Goal: Task Accomplishment & Management: Manage account settings

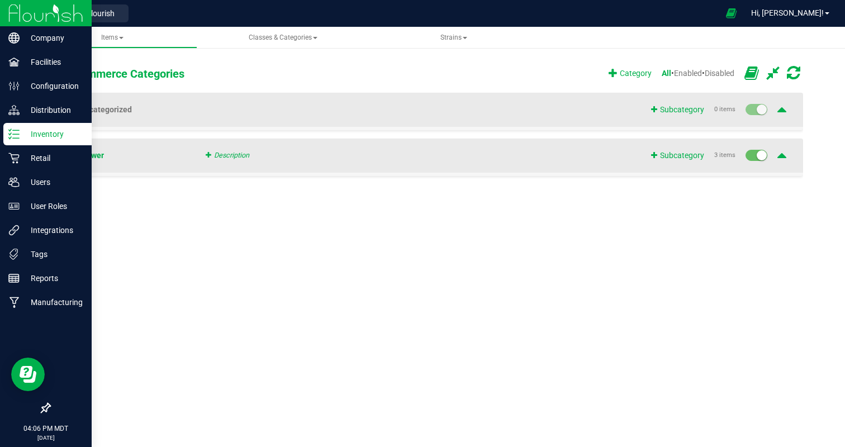
click at [40, 127] on p "Inventory" at bounding box center [53, 133] width 67 height 13
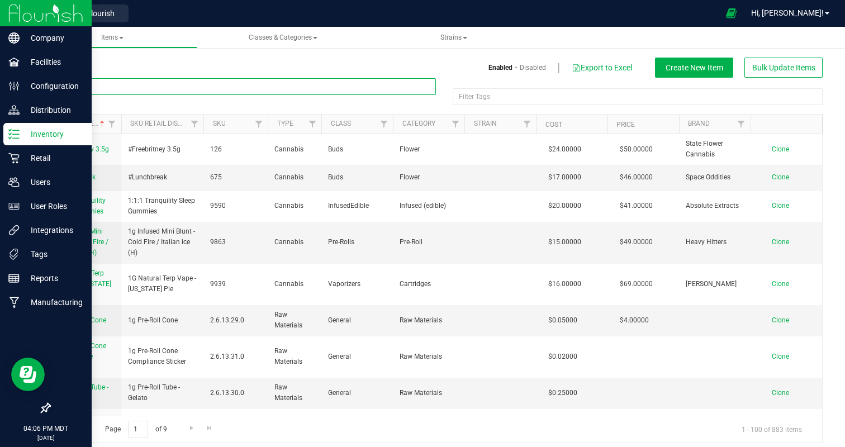
click at [179, 86] on input "text" at bounding box center [242, 86] width 387 height 17
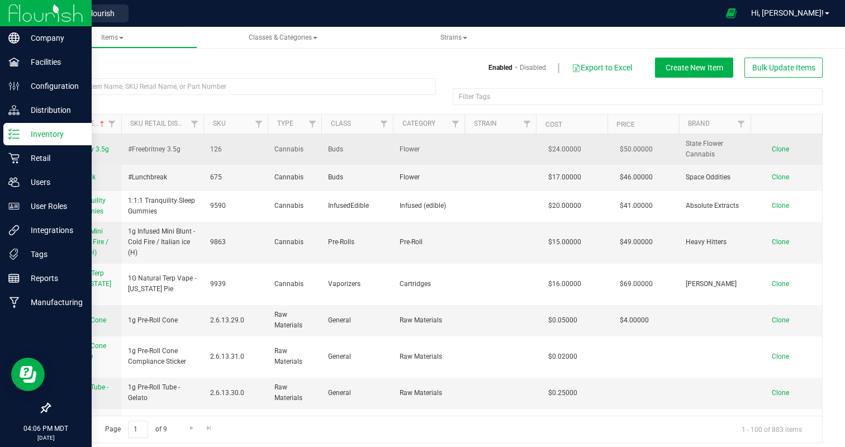
click at [74, 146] on span "#Freebritney 3.5g" at bounding box center [82, 149] width 53 height 8
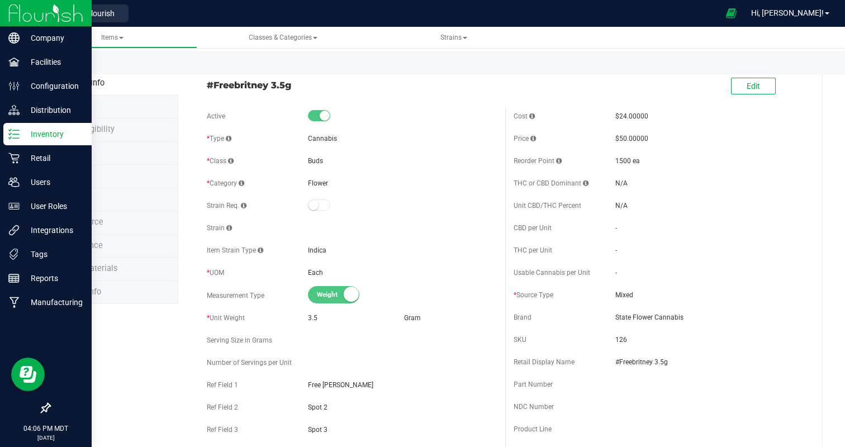
click at [83, 219] on span "Ecommerce" at bounding box center [81, 222] width 44 height 10
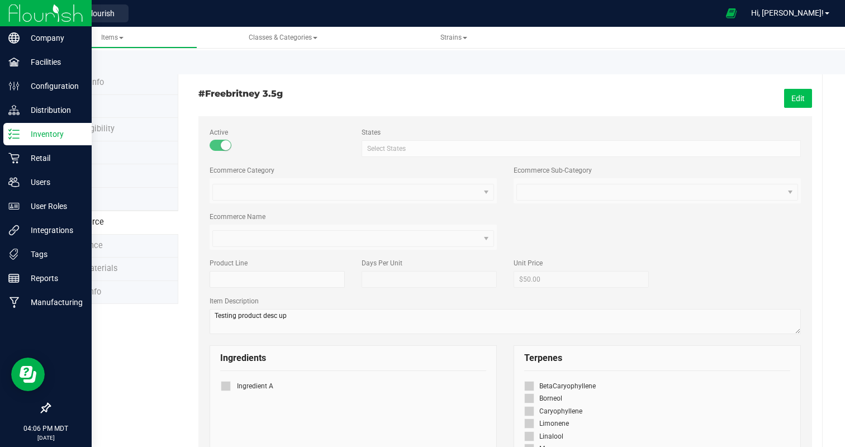
click at [800, 96] on button "Edit" at bounding box center [798, 98] width 28 height 19
click at [284, 238] on span at bounding box center [346, 239] width 267 height 16
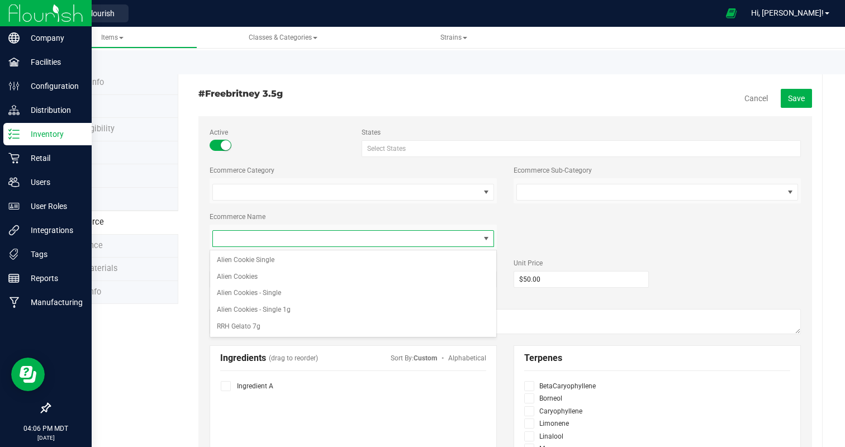
click at [284, 238] on span at bounding box center [346, 239] width 267 height 16
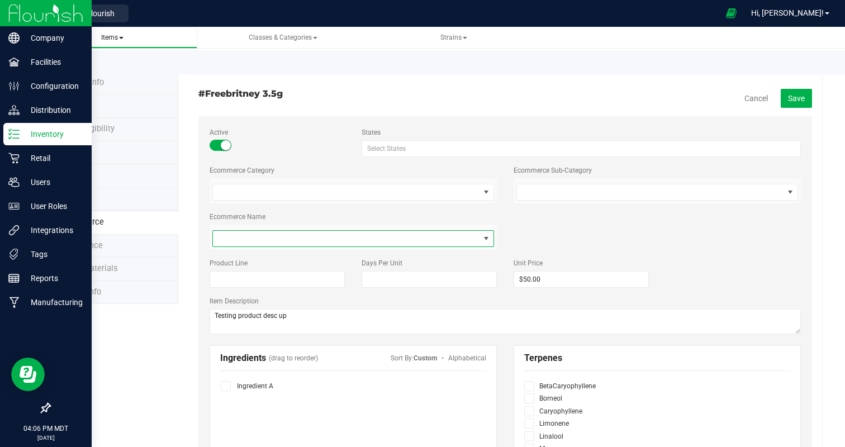
click at [110, 37] on span "Items" at bounding box center [112, 38] width 22 height 8
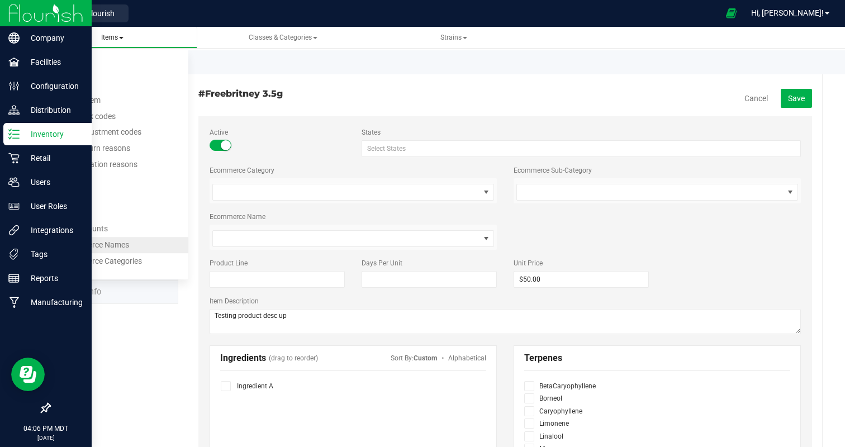
click at [96, 240] on li "Item Ecommerce Names" at bounding box center [113, 245] width 152 height 16
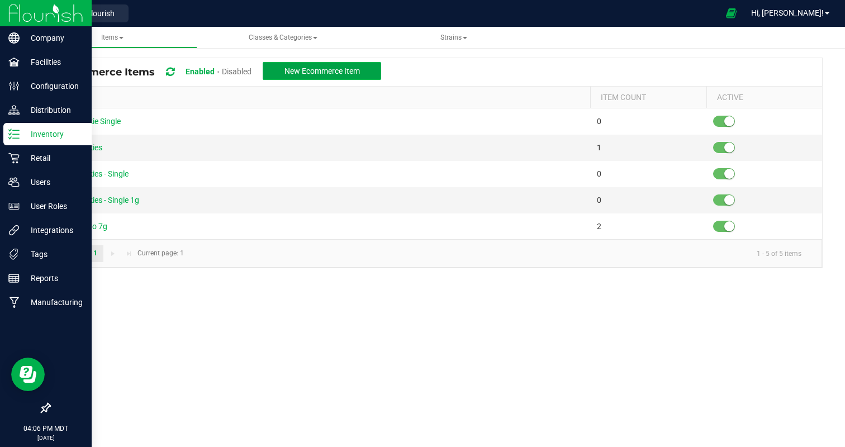
click at [358, 70] on span "New Ecommerce Item" at bounding box center [322, 71] width 75 height 9
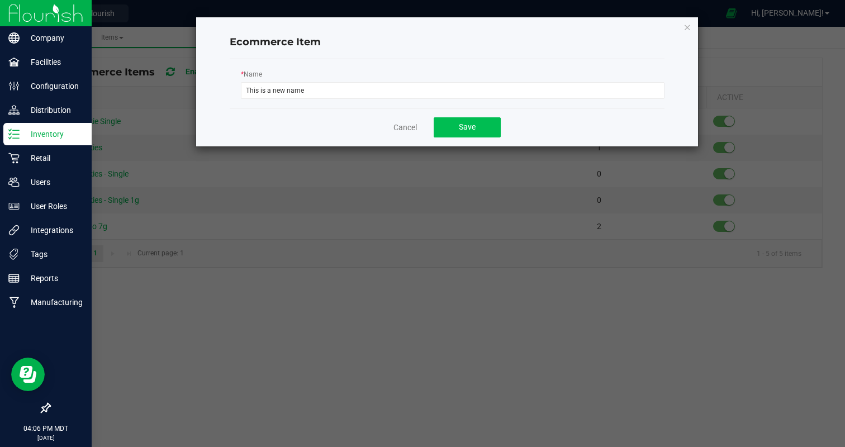
type input "This is a new name"
click at [471, 133] on button "Save" at bounding box center [467, 127] width 67 height 20
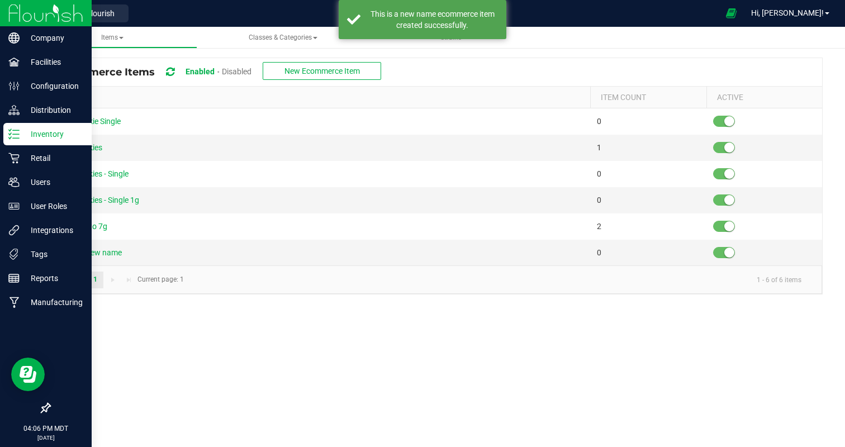
click at [50, 140] on p "Inventory" at bounding box center [53, 133] width 67 height 13
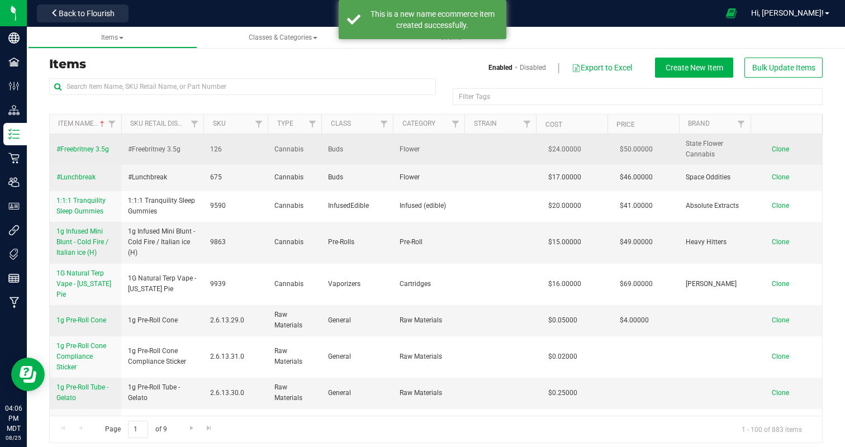
click at [87, 148] on span "#Freebritney 3.5g" at bounding box center [82, 149] width 53 height 8
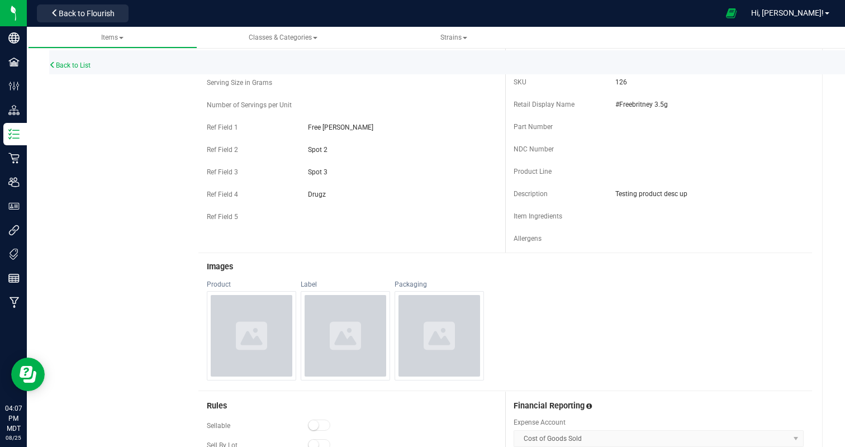
scroll to position [21, 0]
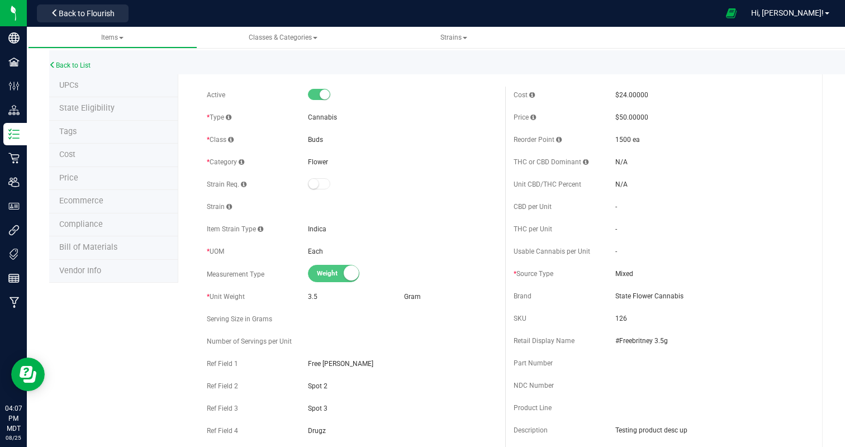
click at [84, 197] on span "Ecommerce" at bounding box center [81, 201] width 44 height 10
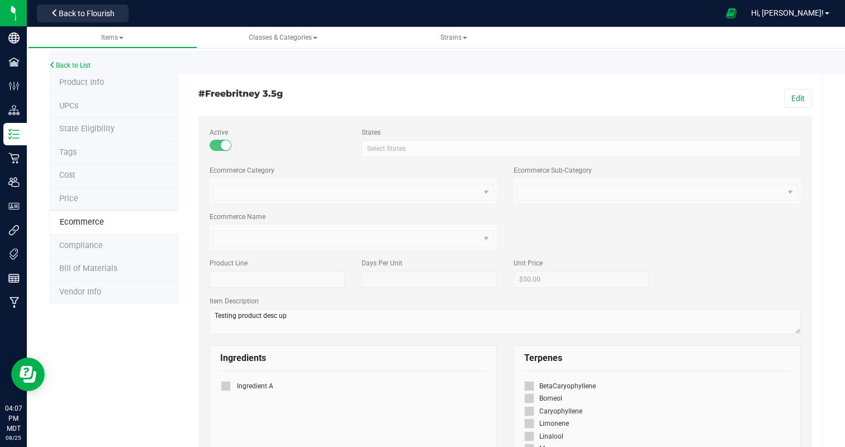
click at [256, 186] on span "Flower VAPPPPPEEEZZZZZ" at bounding box center [353, 190] width 287 height 25
click at [261, 243] on span "Alien Cookie Single Alien Cookies Alien Cookies - Single Alien Cookies - Single…" at bounding box center [353, 237] width 287 height 25
click at [813, 100] on div "Edit" at bounding box center [662, 98] width 315 height 19
click at [808, 99] on button "Edit" at bounding box center [798, 98] width 28 height 19
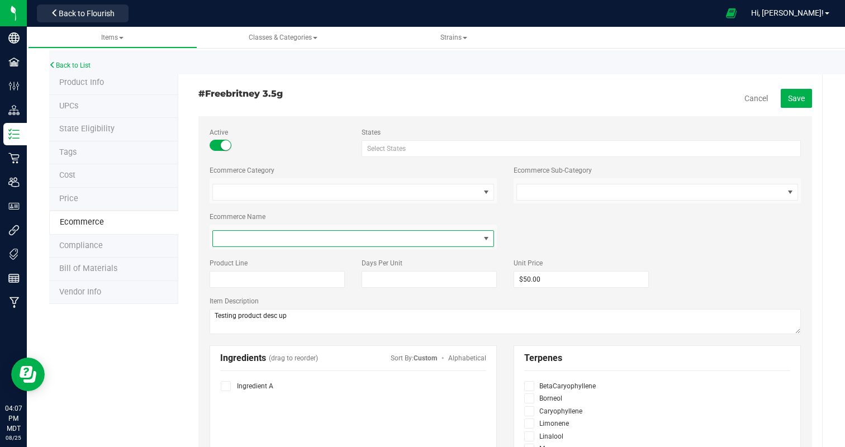
click at [230, 240] on span at bounding box center [346, 239] width 267 height 16
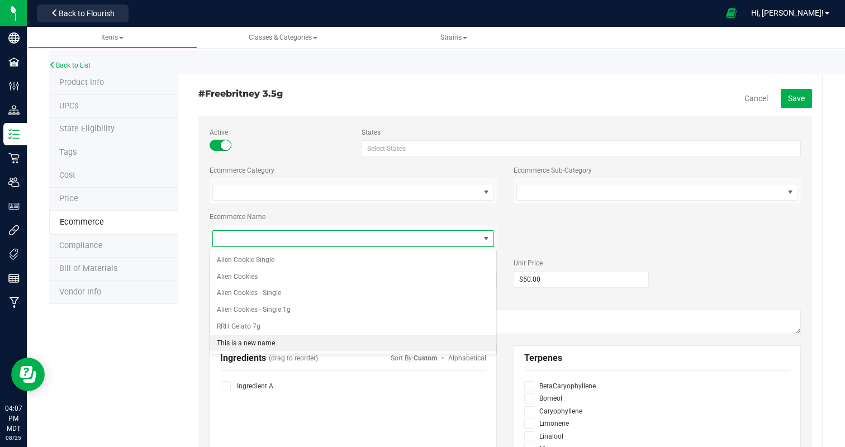
click at [247, 343] on li "This is a new name" at bounding box center [353, 343] width 286 height 17
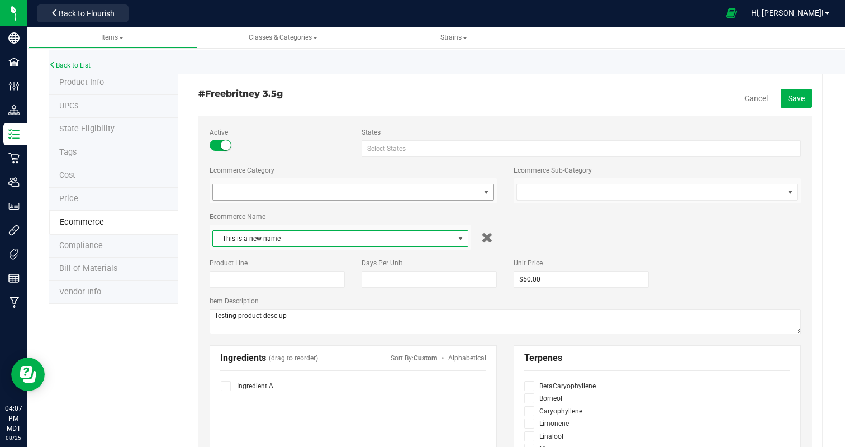
click at [431, 191] on span at bounding box center [346, 193] width 267 height 16
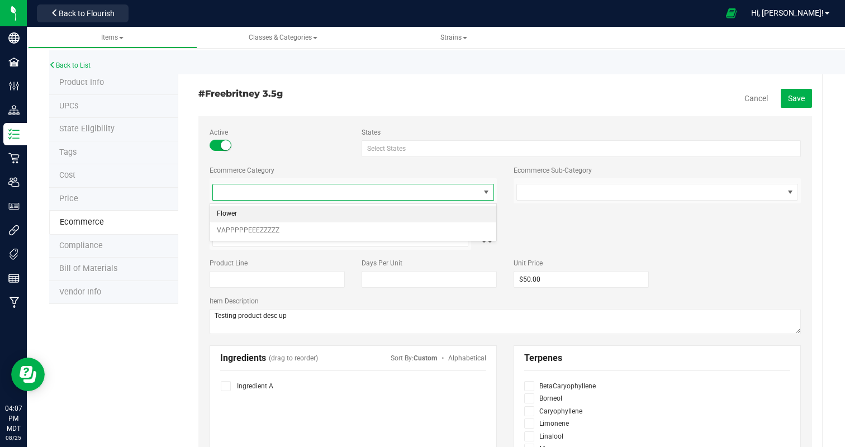
click at [429, 212] on li "Flower" at bounding box center [353, 214] width 286 height 17
click at [427, 195] on span "Flower" at bounding box center [333, 193] width 241 height 16
click at [427, 234] on li "VAPPPPPEEEZZZZZ" at bounding box center [340, 231] width 261 height 17
click at [622, 191] on span at bounding box center [650, 193] width 267 height 16
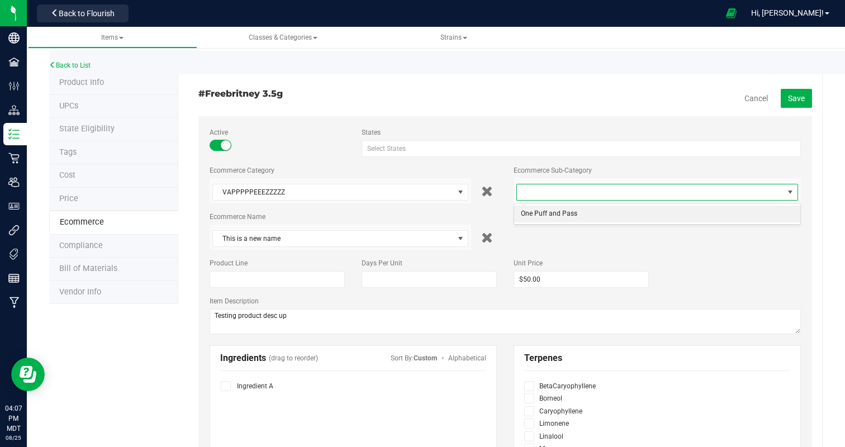
click at [625, 210] on li "One Puff and Pass" at bounding box center [657, 214] width 286 height 17
click at [807, 96] on button "Save" at bounding box center [796, 98] width 31 height 19
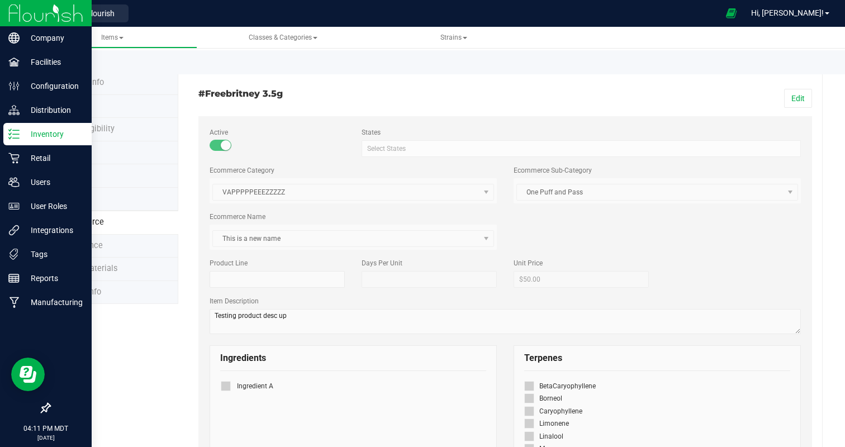
click at [42, 129] on p "Inventory" at bounding box center [53, 133] width 67 height 13
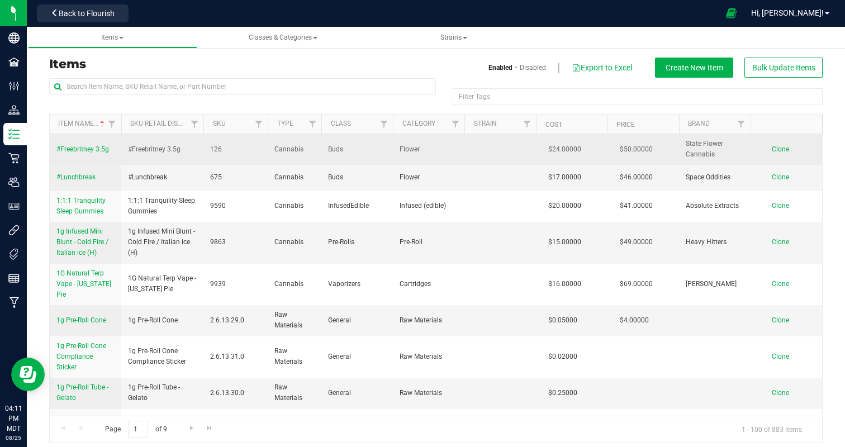
click at [75, 149] on span "#Freebritney 3.5g" at bounding box center [82, 149] width 53 height 8
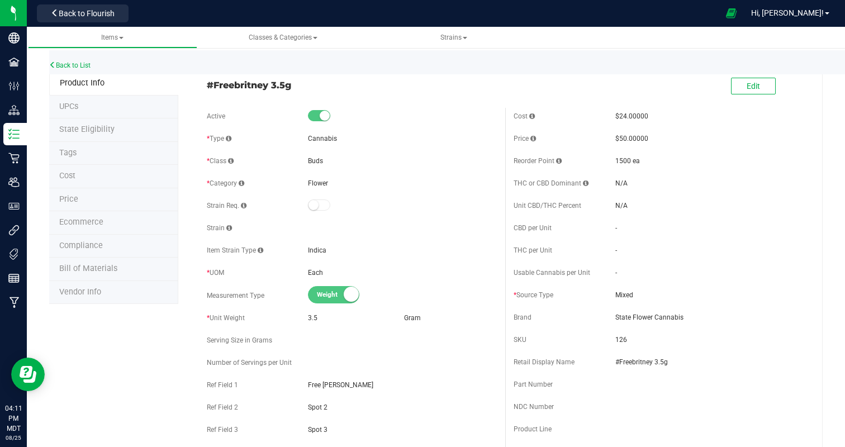
click at [80, 221] on span "Ecommerce" at bounding box center [81, 222] width 44 height 10
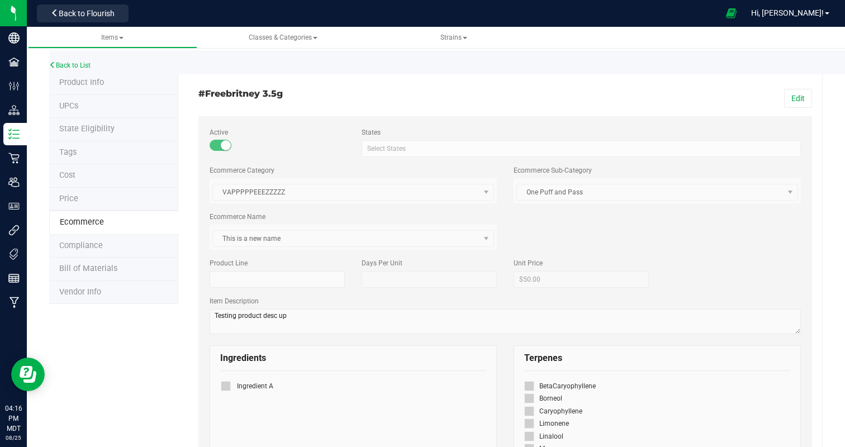
click at [94, 220] on span "Ecommerce" at bounding box center [82, 222] width 44 height 10
click at [69, 88] on li "Product Info" at bounding box center [113, 83] width 129 height 23
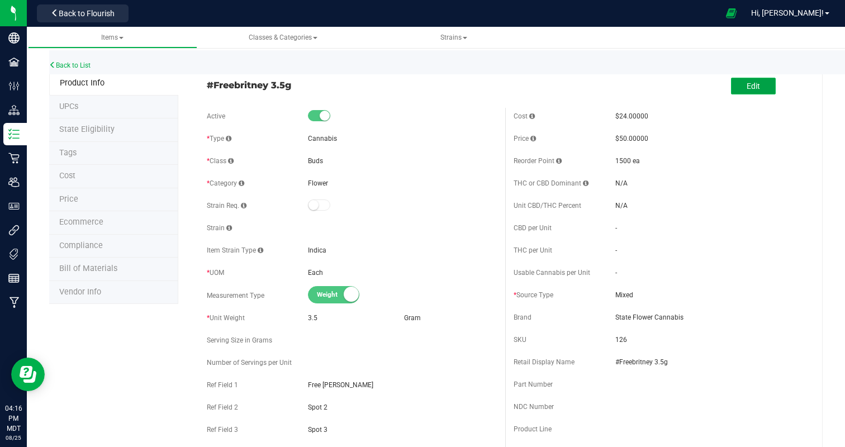
click at [757, 92] on button "Edit" at bounding box center [753, 86] width 45 height 17
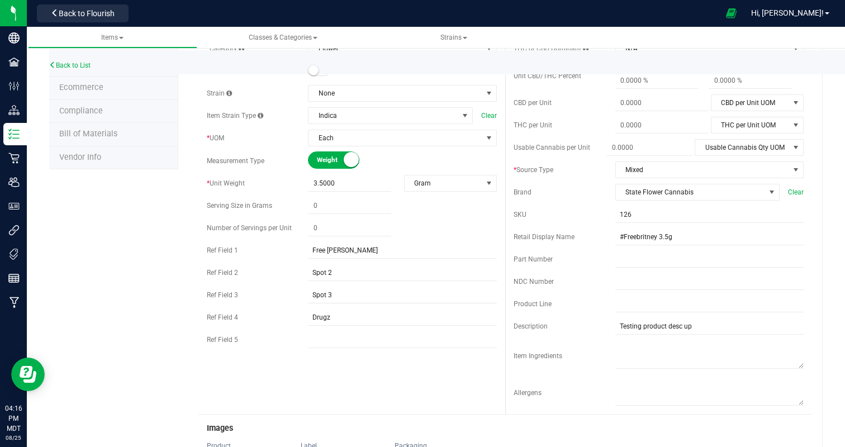
scroll to position [485, 0]
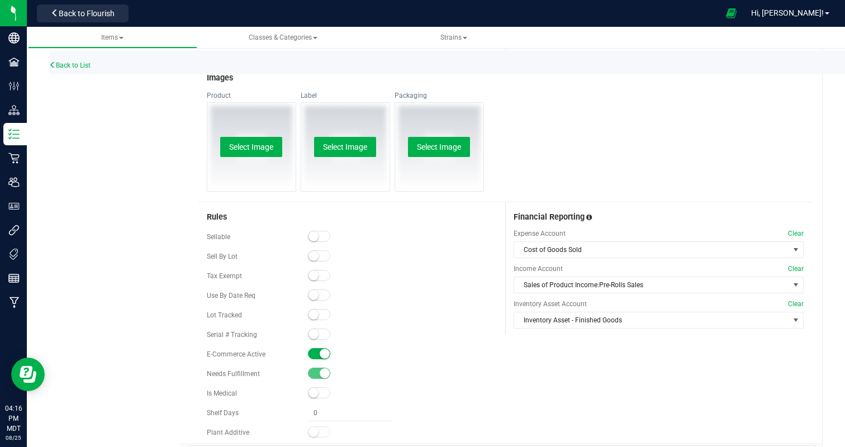
click at [315, 235] on small at bounding box center [314, 236] width 10 height 10
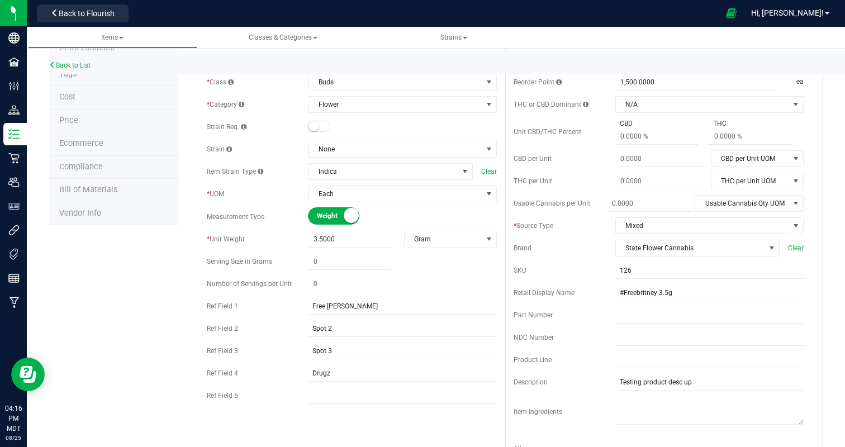
scroll to position [0, 0]
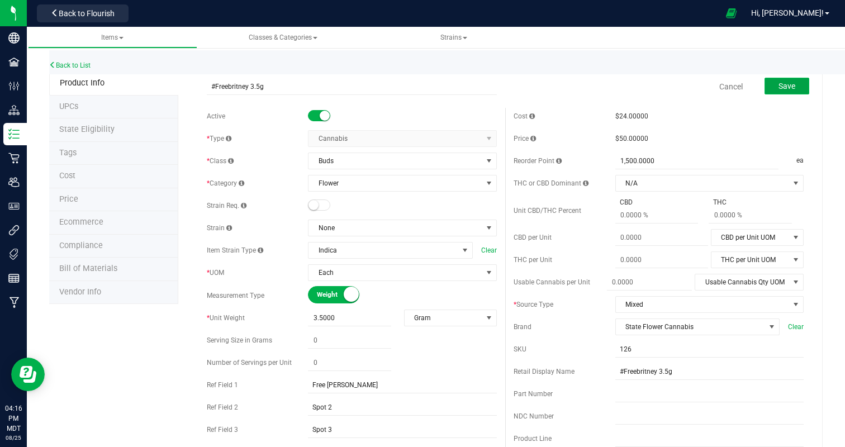
click at [796, 85] on span "Save" at bounding box center [787, 86] width 17 height 9
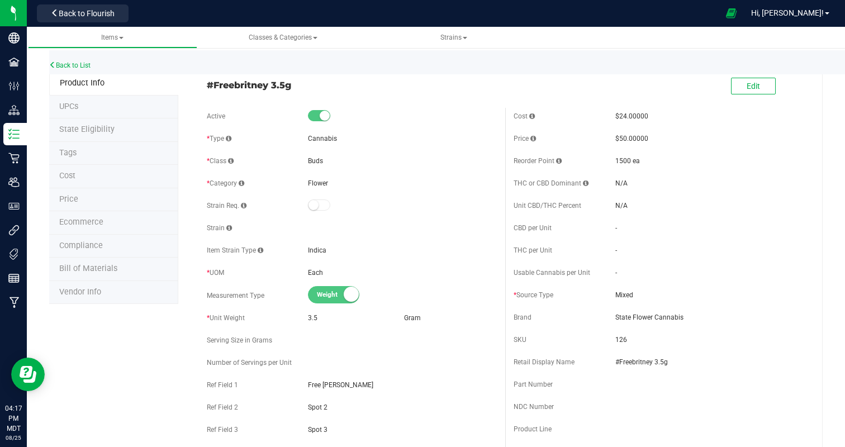
click at [88, 218] on span "Ecommerce" at bounding box center [81, 222] width 44 height 10
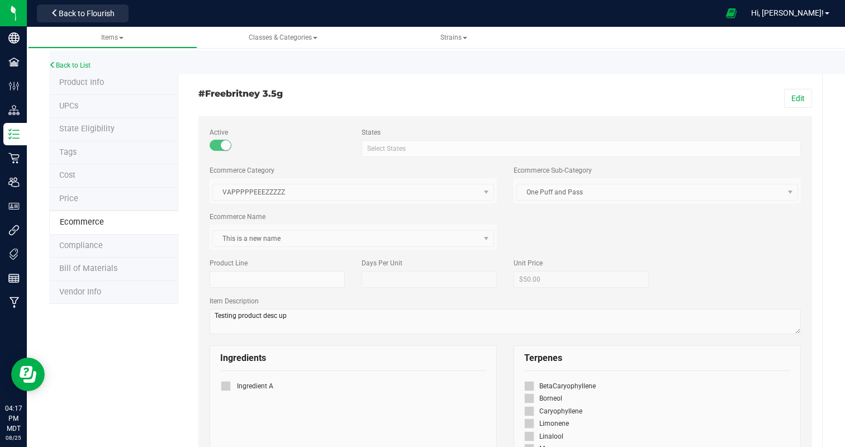
click at [296, 188] on span "VAPPPPPEEEZZZZZ Flower VAPPPPPEEEZZZZZ" at bounding box center [353, 190] width 287 height 25
click at [264, 240] on span "This is a new name Alien Cookie Single Alien Cookies Alien Cookies - Single Ali…" at bounding box center [353, 237] width 287 height 25
copy span "This is a new name"
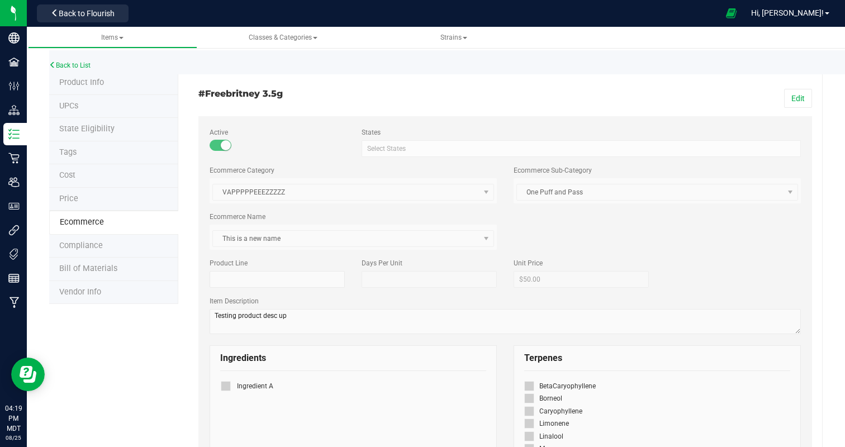
click at [631, 190] on span "One Puff and Pass One Puff and Pass" at bounding box center [657, 190] width 287 height 25
click at [409, 200] on span "VAPPPPPEEEZZZZZ Flower VAPPPPPEEEZZZZZ" at bounding box center [353, 190] width 287 height 25
click at [226, 144] on small at bounding box center [226, 145] width 10 height 10
click at [791, 97] on button "Edit" at bounding box center [798, 98] width 28 height 19
click at [226, 144] on small at bounding box center [226, 145] width 10 height 10
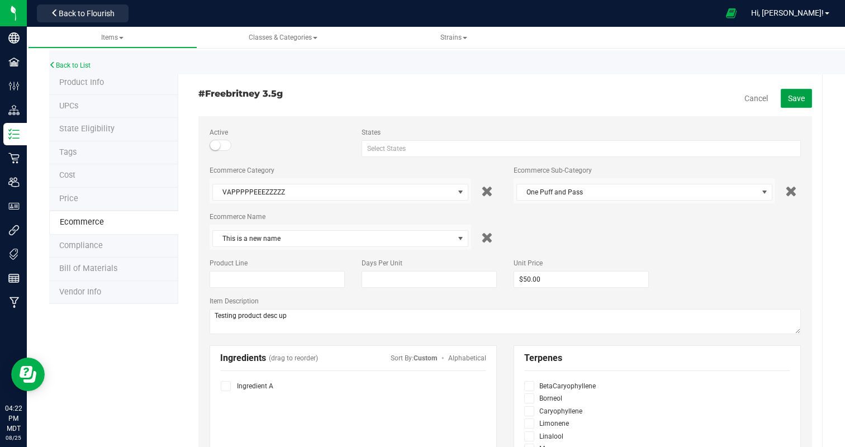
click at [801, 97] on span "Save" at bounding box center [796, 98] width 17 height 9
click at [801, 100] on button "Edit" at bounding box center [798, 98] width 28 height 19
click at [214, 144] on small at bounding box center [215, 145] width 10 height 10
click at [803, 98] on span "Save" at bounding box center [796, 98] width 17 height 9
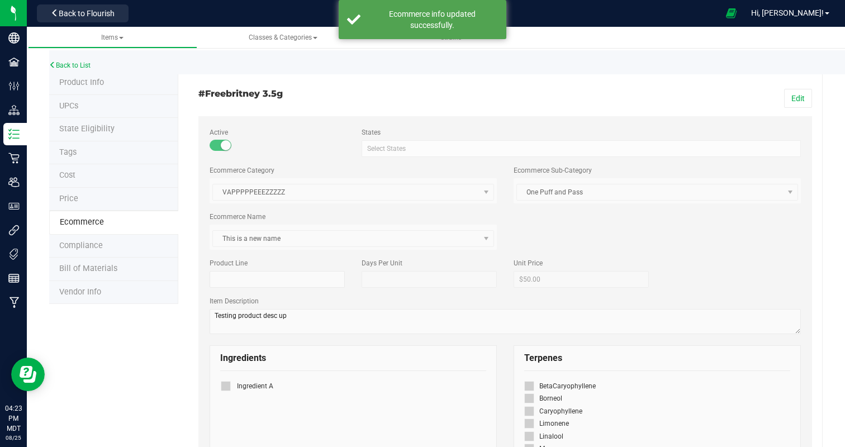
scroll to position [23, 0]
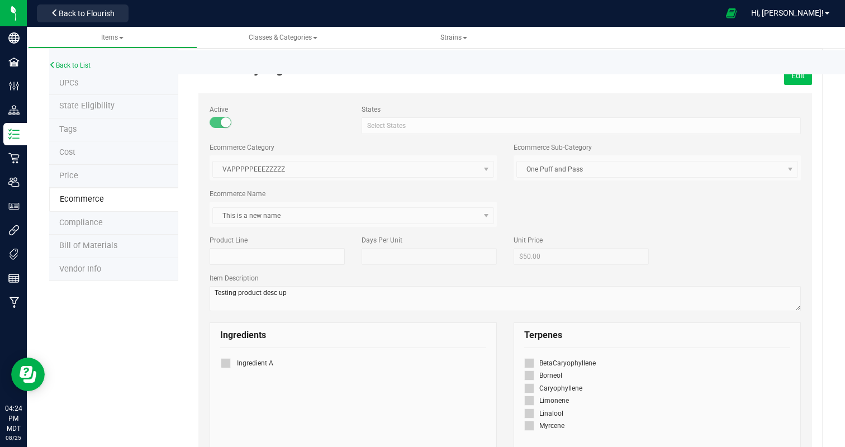
click at [798, 76] on button "Edit" at bounding box center [798, 75] width 28 height 19
click at [218, 122] on span at bounding box center [221, 122] width 22 height 11
click at [487, 211] on icon at bounding box center [487, 214] width 12 height 16
click at [803, 77] on span "Save" at bounding box center [796, 75] width 17 height 9
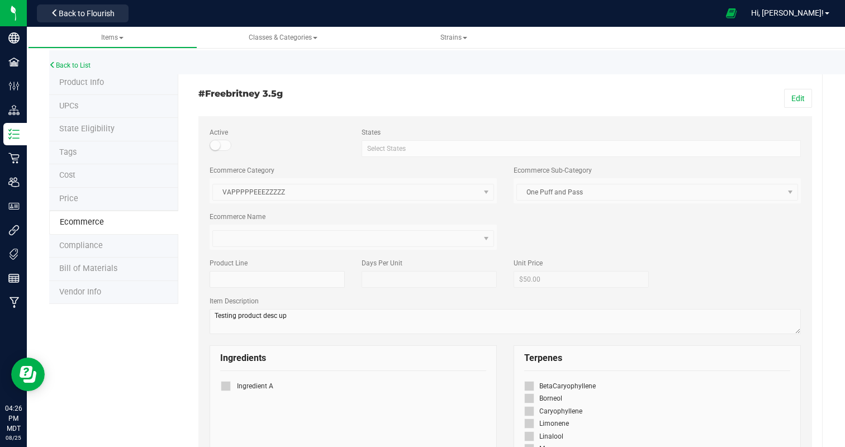
click at [217, 144] on small at bounding box center [215, 145] width 10 height 10
click at [788, 98] on button "Edit" at bounding box center [798, 98] width 28 height 19
click at [217, 141] on small at bounding box center [215, 145] width 10 height 10
click at [804, 94] on span "Save" at bounding box center [796, 98] width 17 height 9
click at [51, 65] on icon at bounding box center [52, 65] width 7 height 7
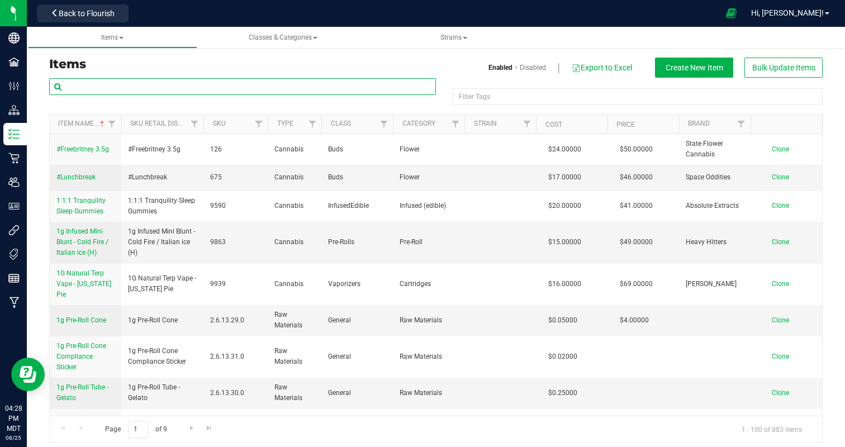
click at [148, 88] on input "text" at bounding box center [242, 86] width 387 height 17
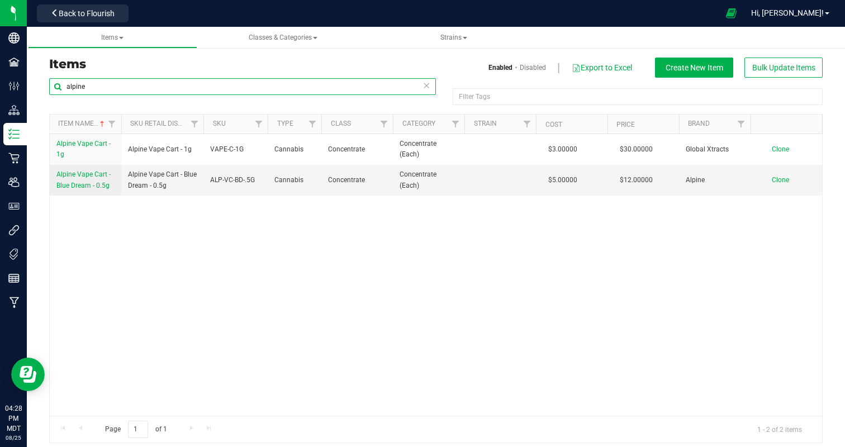
click at [153, 87] on input "alpine" at bounding box center [242, 86] width 387 height 17
paste input "9863"
type input "9863"
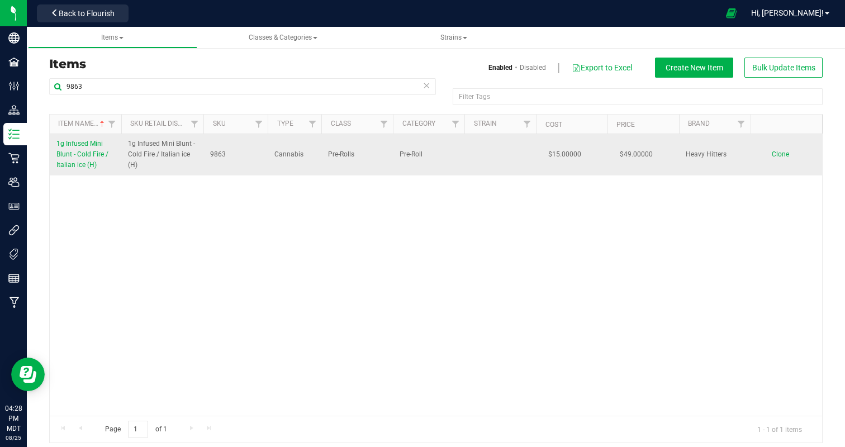
click at [77, 158] on span "1g Infused Mini Blunt - Cold Fire / Italian ice (H)" at bounding box center [82, 154] width 52 height 29
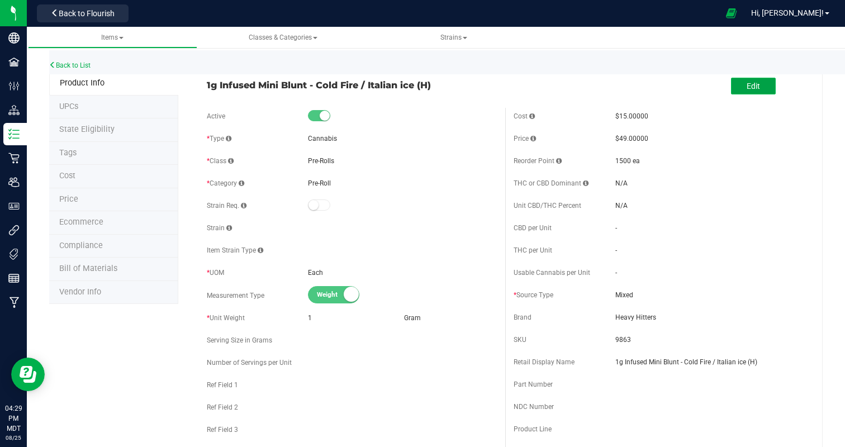
click at [750, 82] on span "Edit" at bounding box center [753, 86] width 13 height 9
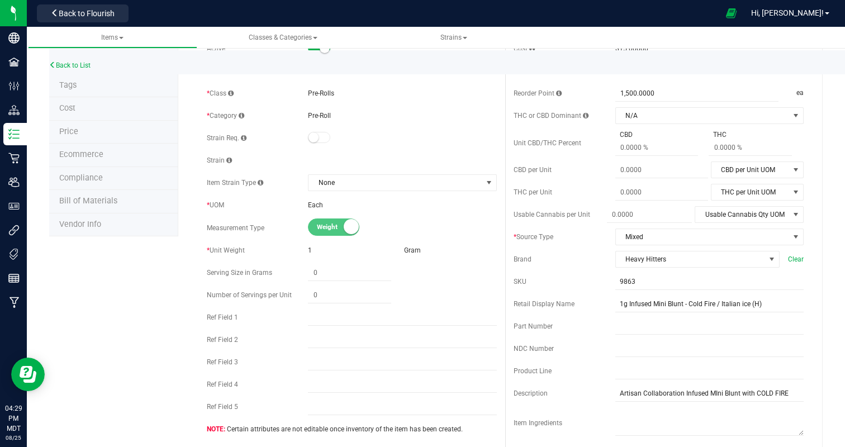
scroll to position [68, 0]
click at [325, 251] on div "1" at bounding box center [354, 250] width 93 height 10
click at [314, 248] on div "1" at bounding box center [354, 250] width 93 height 10
click at [352, 223] on small at bounding box center [351, 226] width 15 height 15
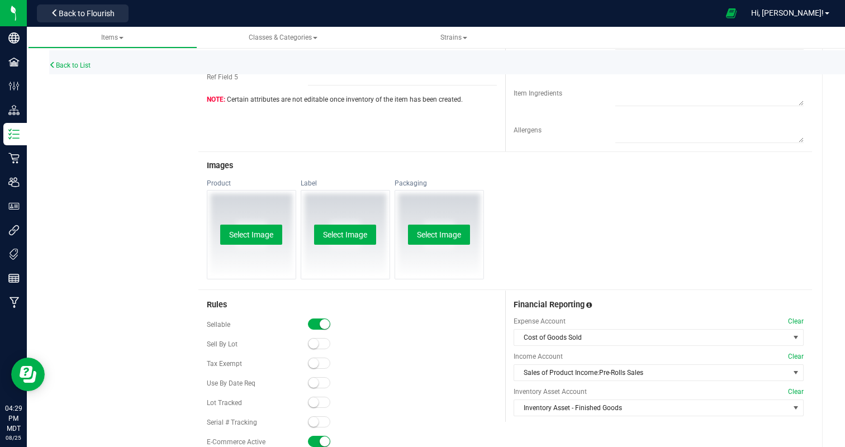
scroll to position [87, 0]
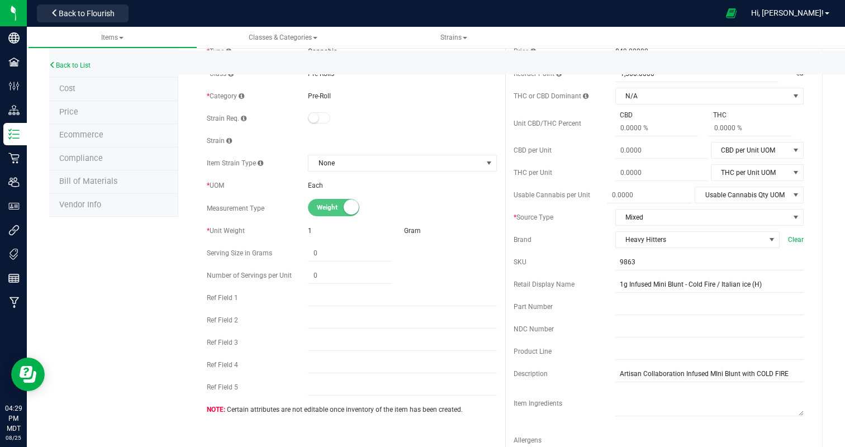
click at [305, 269] on div "Number of Servings per Unit" at bounding box center [352, 275] width 290 height 17
click at [305, 229] on div "* Unit Weight" at bounding box center [258, 231] width 102 height 10
drag, startPoint x: 305, startPoint y: 229, endPoint x: 182, endPoint y: 186, distance: 130.3
click at [76, 108] on span "Price" at bounding box center [68, 112] width 19 height 10
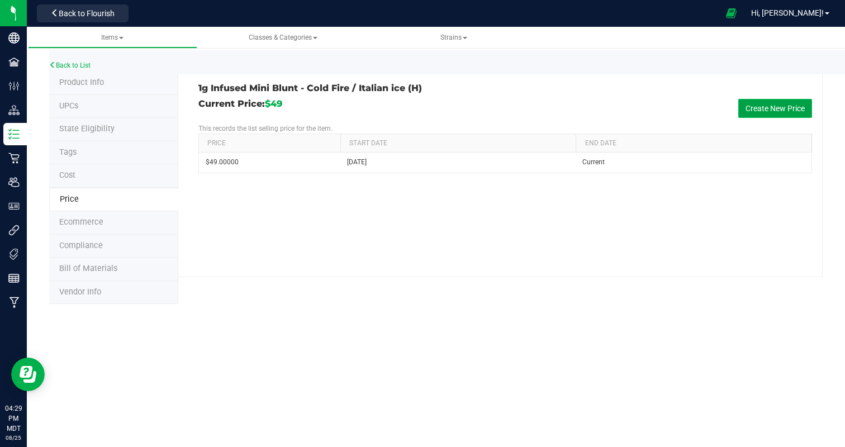
click at [766, 111] on button "Create New Price" at bounding box center [776, 108] width 74 height 19
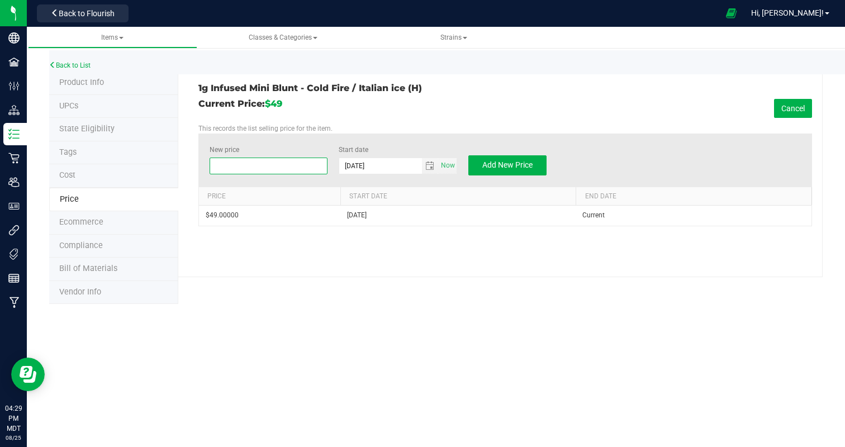
click at [221, 168] on span at bounding box center [269, 166] width 119 height 17
type input "69"
click at [510, 168] on span "Add New Price" at bounding box center [508, 164] width 50 height 9
type input "$0.00000"
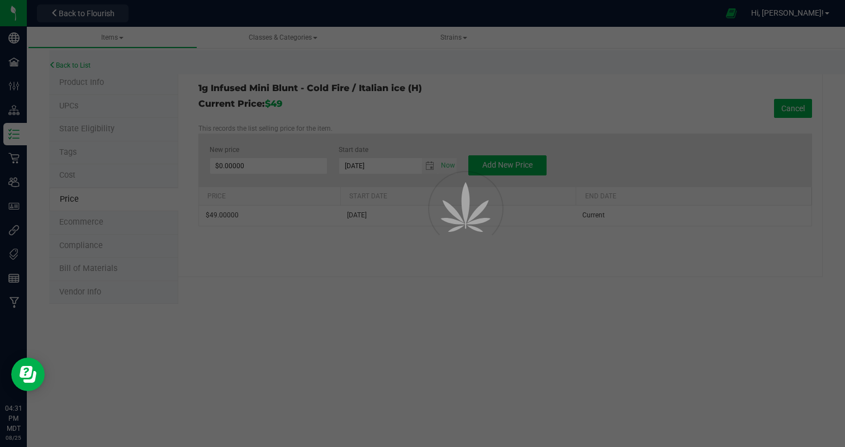
click at [254, 288] on div at bounding box center [422, 223] width 845 height 447
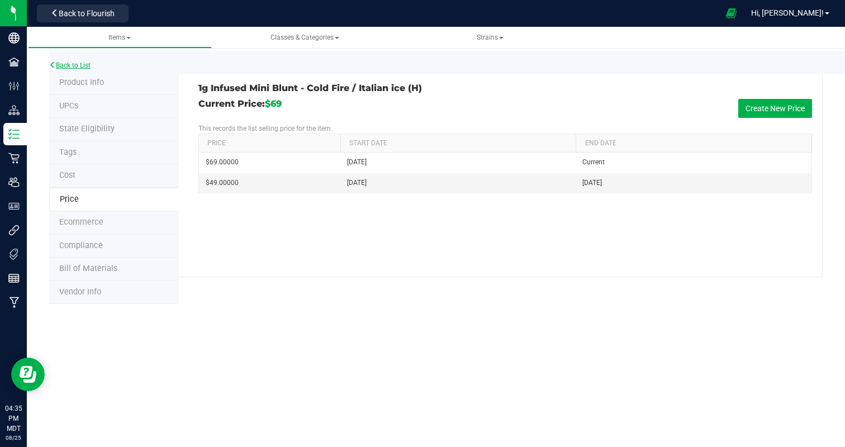
click at [60, 65] on link "Back to List" at bounding box center [69, 66] width 41 height 8
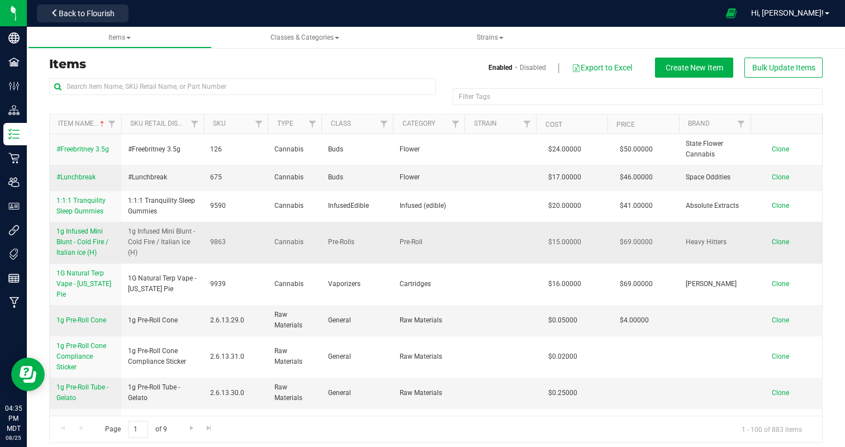
click at [73, 250] on span "1g Infused Mini Blunt - Cold Fire / Italian ice (H)" at bounding box center [82, 242] width 52 height 29
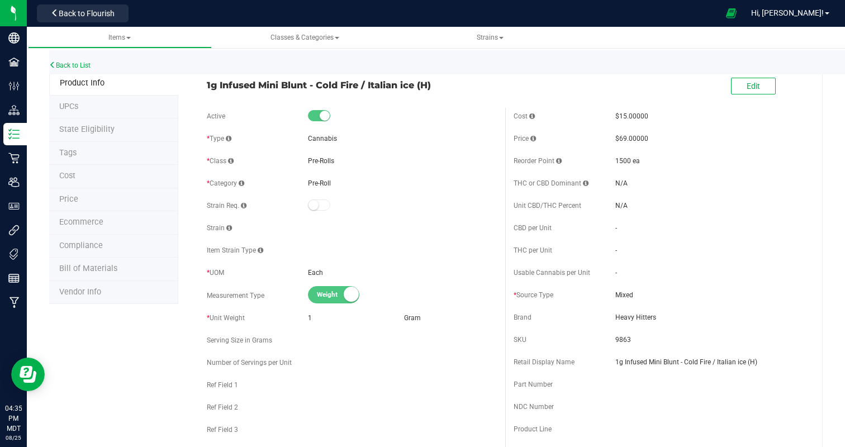
click at [81, 221] on span "Ecommerce" at bounding box center [81, 222] width 44 height 10
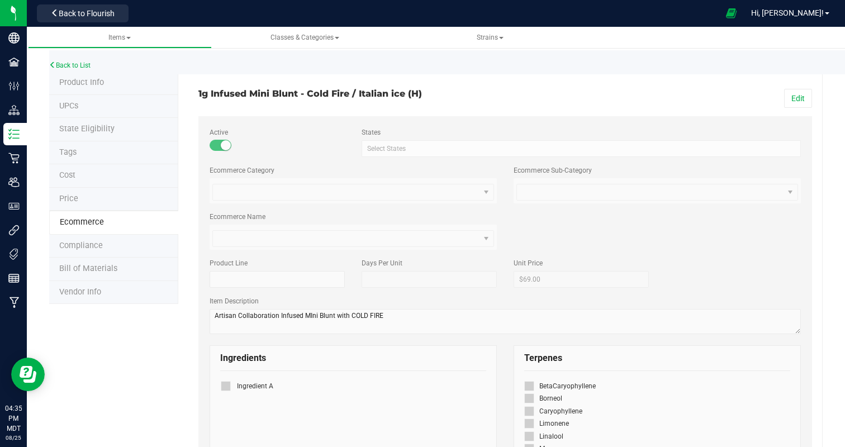
click at [98, 82] on span "Product Info" at bounding box center [81, 83] width 45 height 10
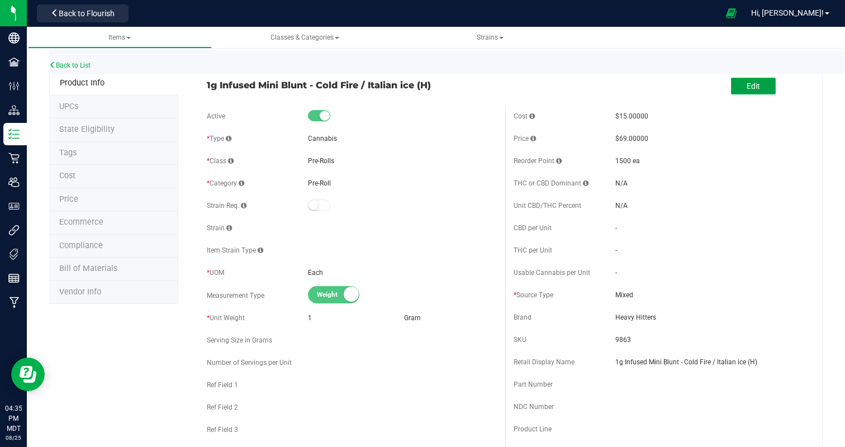
click at [766, 87] on button "Edit" at bounding box center [753, 86] width 45 height 17
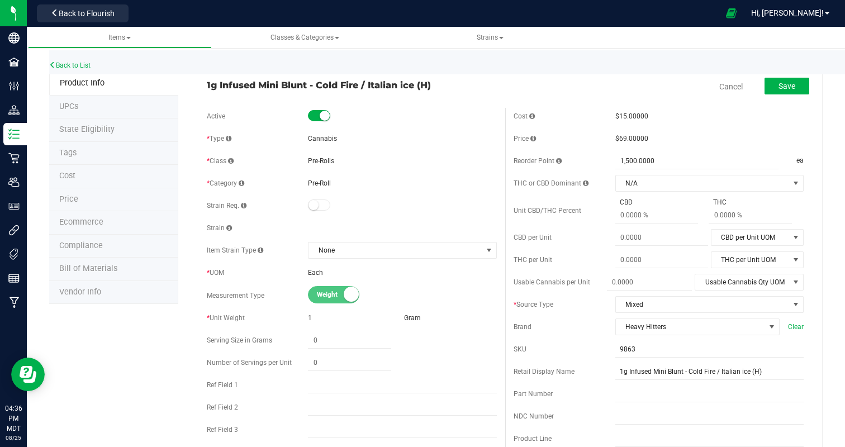
click at [343, 241] on div "Active * Type Cannabis * Class Pre-Rolls * Category" at bounding box center [351, 309] width 307 height 403
click at [344, 247] on span "None" at bounding box center [395, 251] width 173 height 16
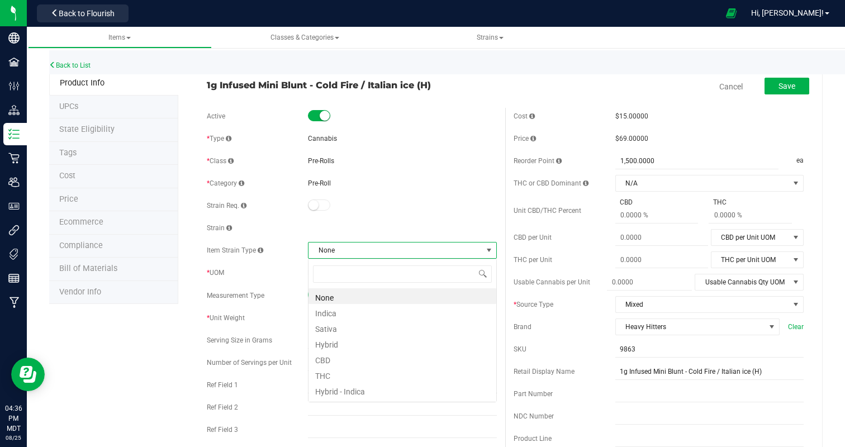
scroll to position [17, 188]
click at [339, 323] on li "Sativa" at bounding box center [403, 328] width 188 height 16
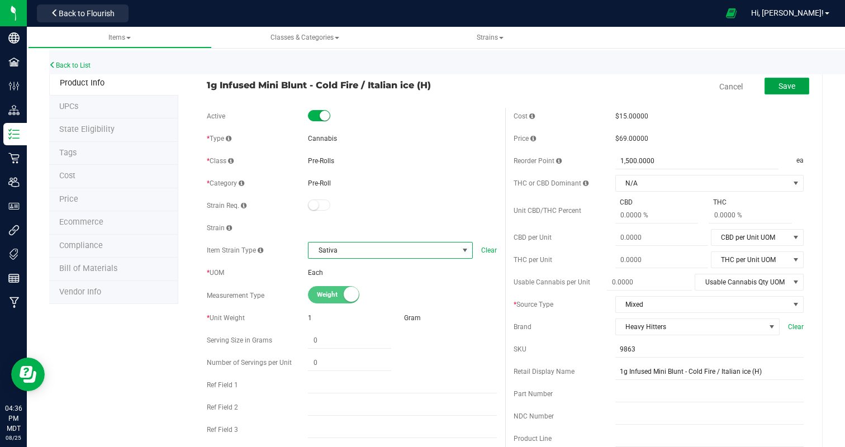
click at [781, 86] on span "Save" at bounding box center [787, 86] width 17 height 9
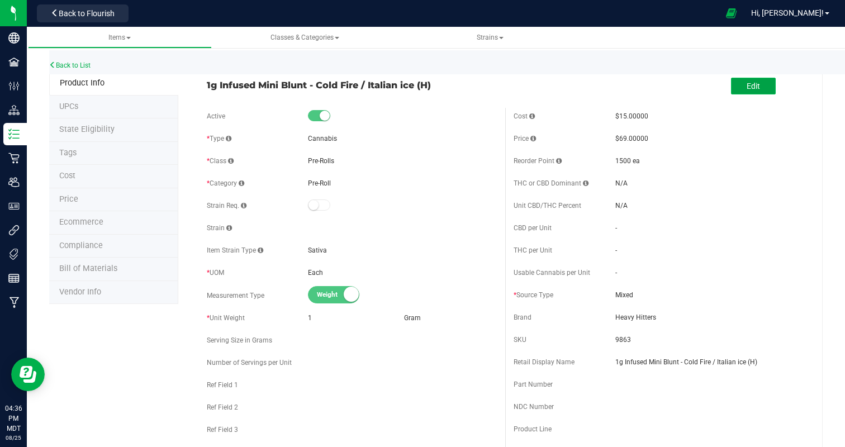
click at [760, 86] on span "Edit" at bounding box center [753, 86] width 13 height 9
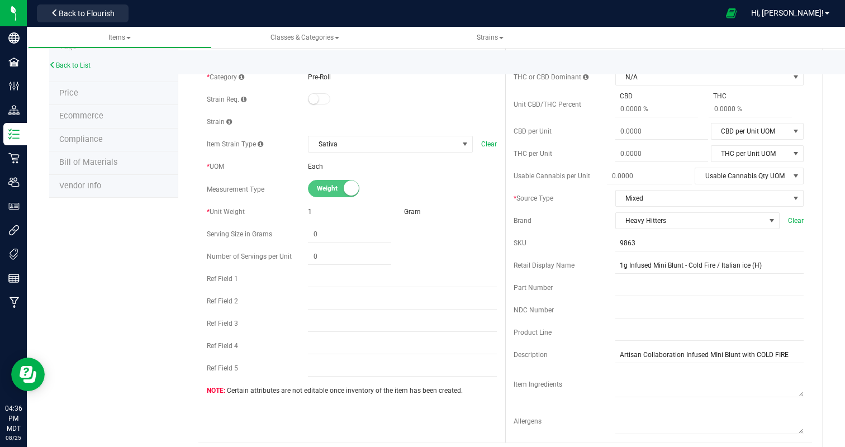
scroll to position [48, 0]
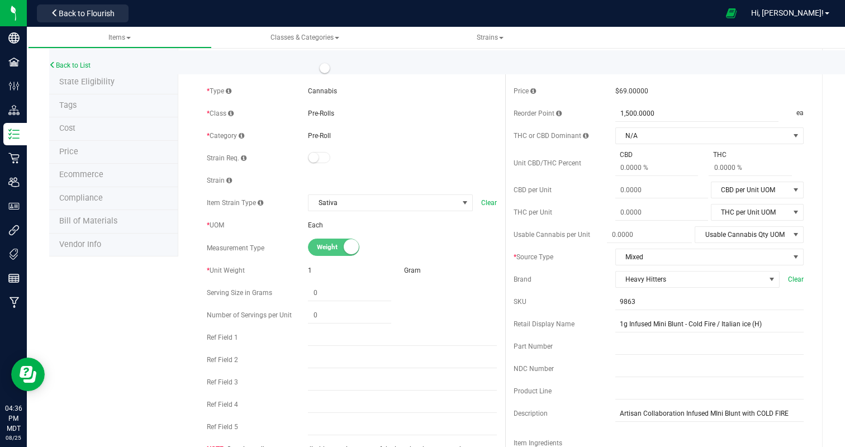
click at [225, 181] on span "Strain" at bounding box center [219, 181] width 25 height 8
click at [321, 154] on span at bounding box center [319, 157] width 22 height 11
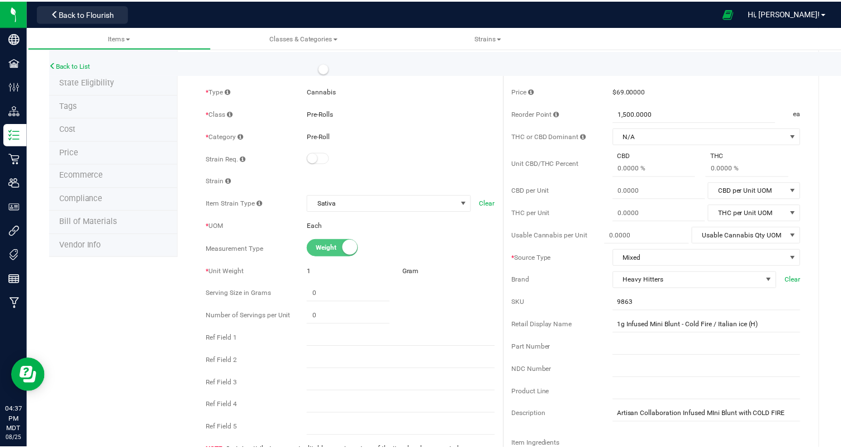
scroll to position [0, 0]
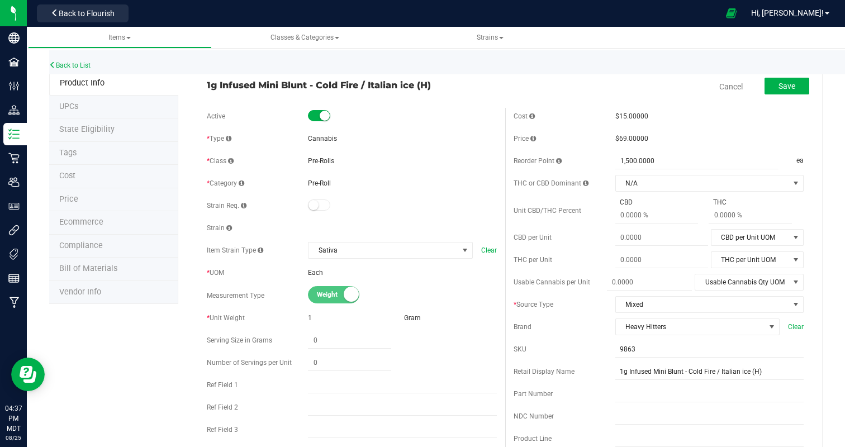
click at [316, 203] on small at bounding box center [314, 205] width 10 height 10
click at [226, 227] on span at bounding box center [229, 228] width 6 height 7
click at [361, 247] on link "Close" at bounding box center [361, 249] width 13 height 13
click at [482, 296] on div "Weight Volume" at bounding box center [402, 295] width 188 height 17
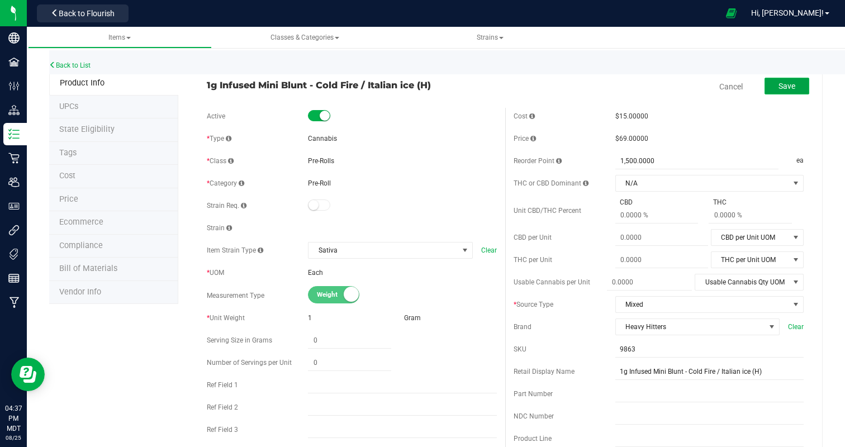
click at [783, 87] on span "Save" at bounding box center [787, 86] width 17 height 9
